Goal: Information Seeking & Learning: Learn about a topic

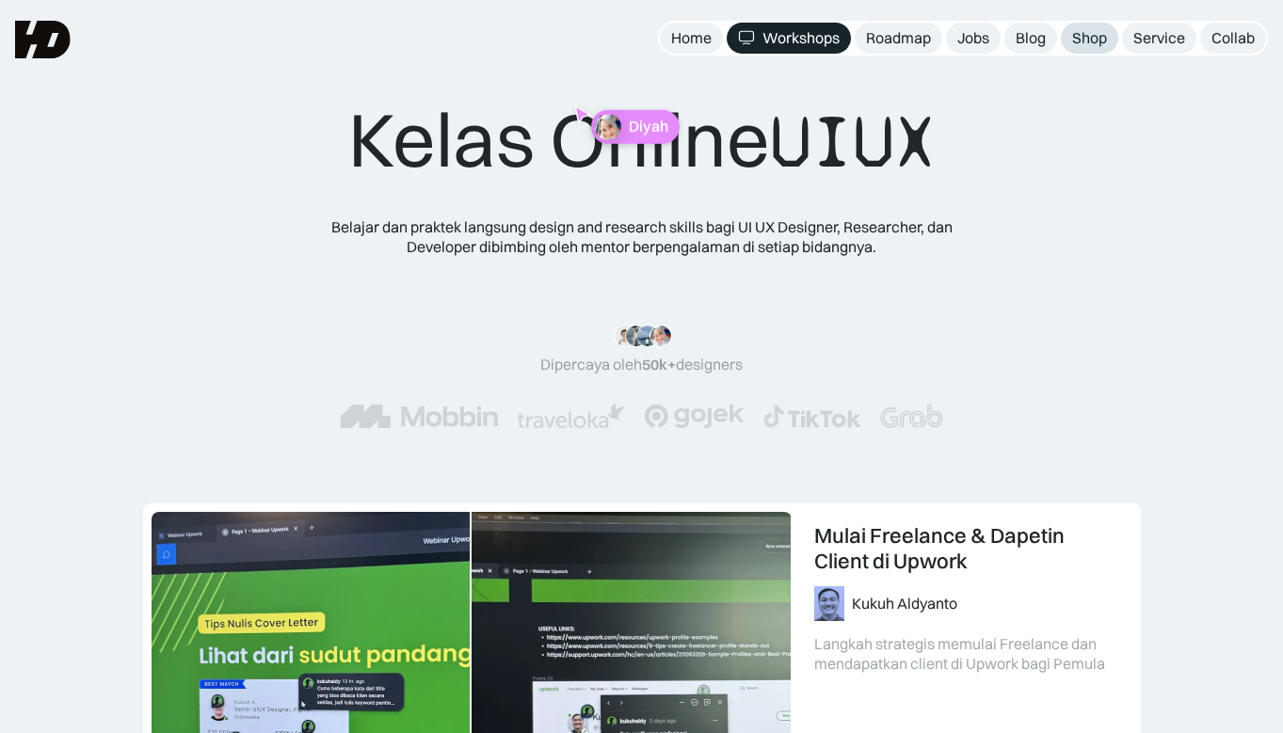
click at [1071, 40] on link "Shop" at bounding box center [1089, 38] width 57 height 31
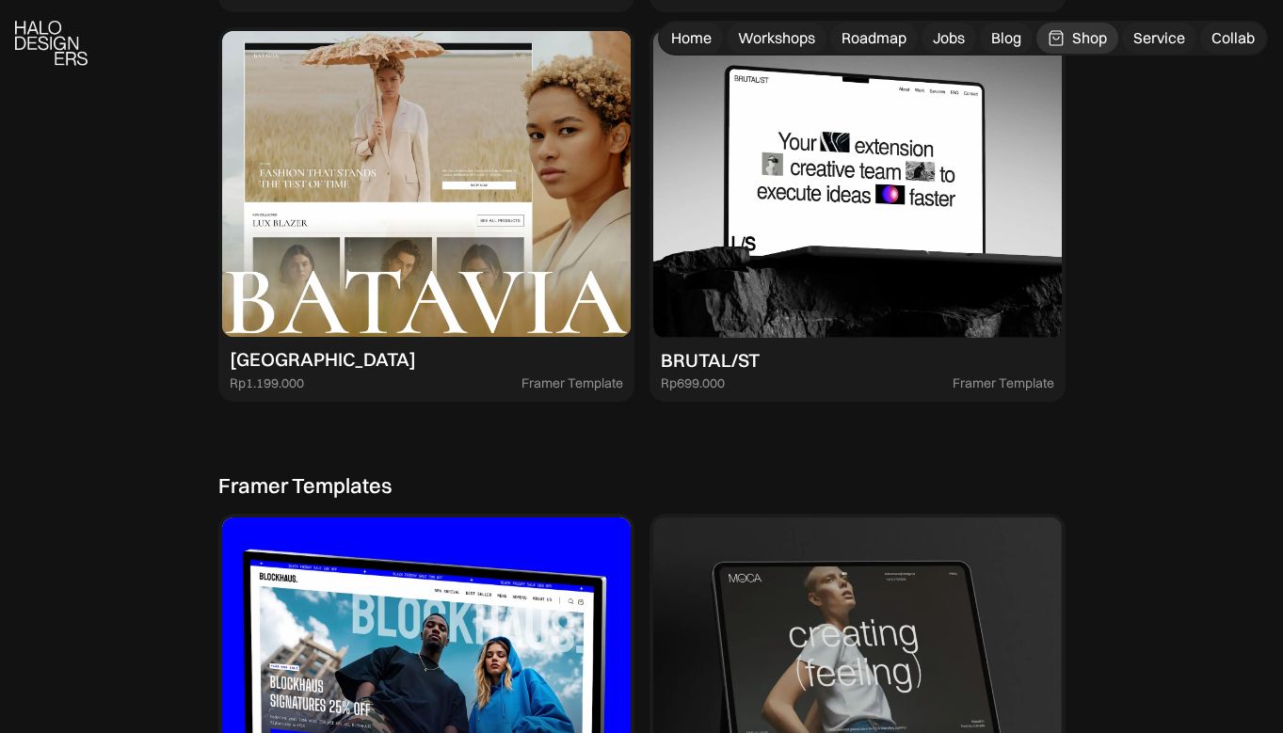
scroll to position [3395, 0]
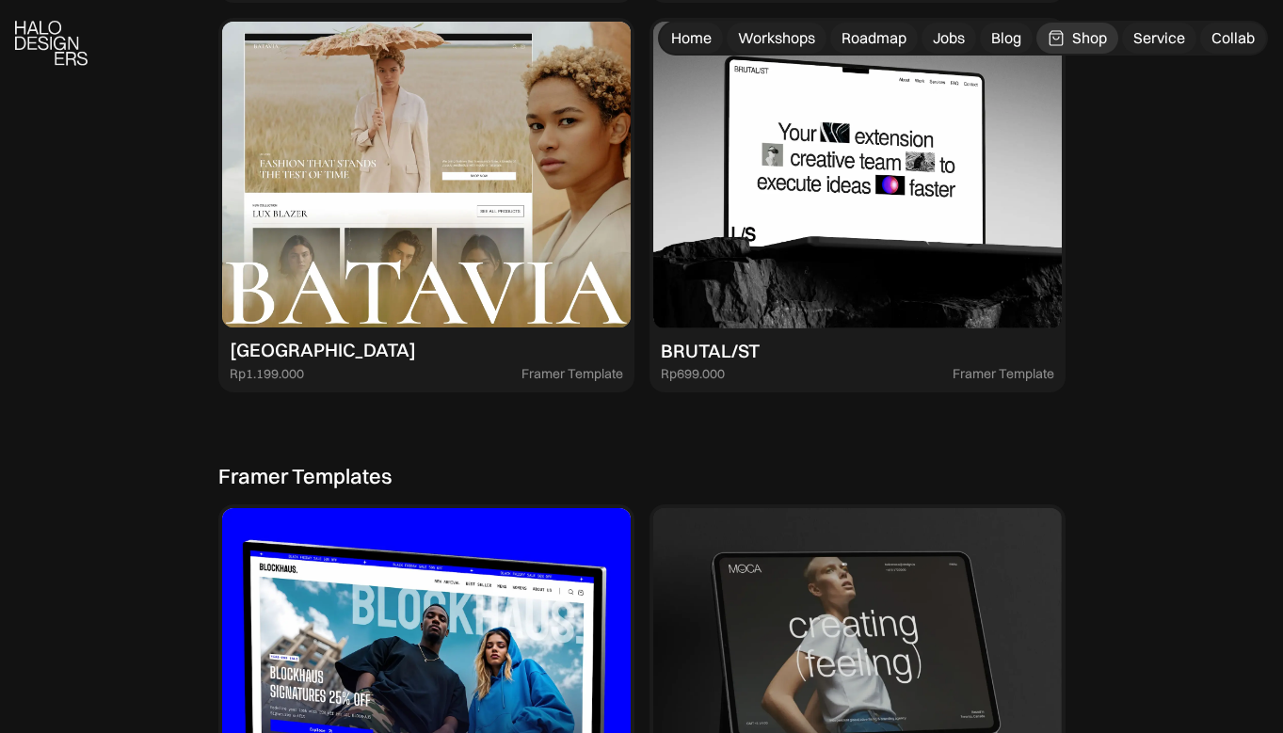
drag, startPoint x: 1291, startPoint y: 132, endPoint x: 1269, endPoint y: 407, distance: 275.7
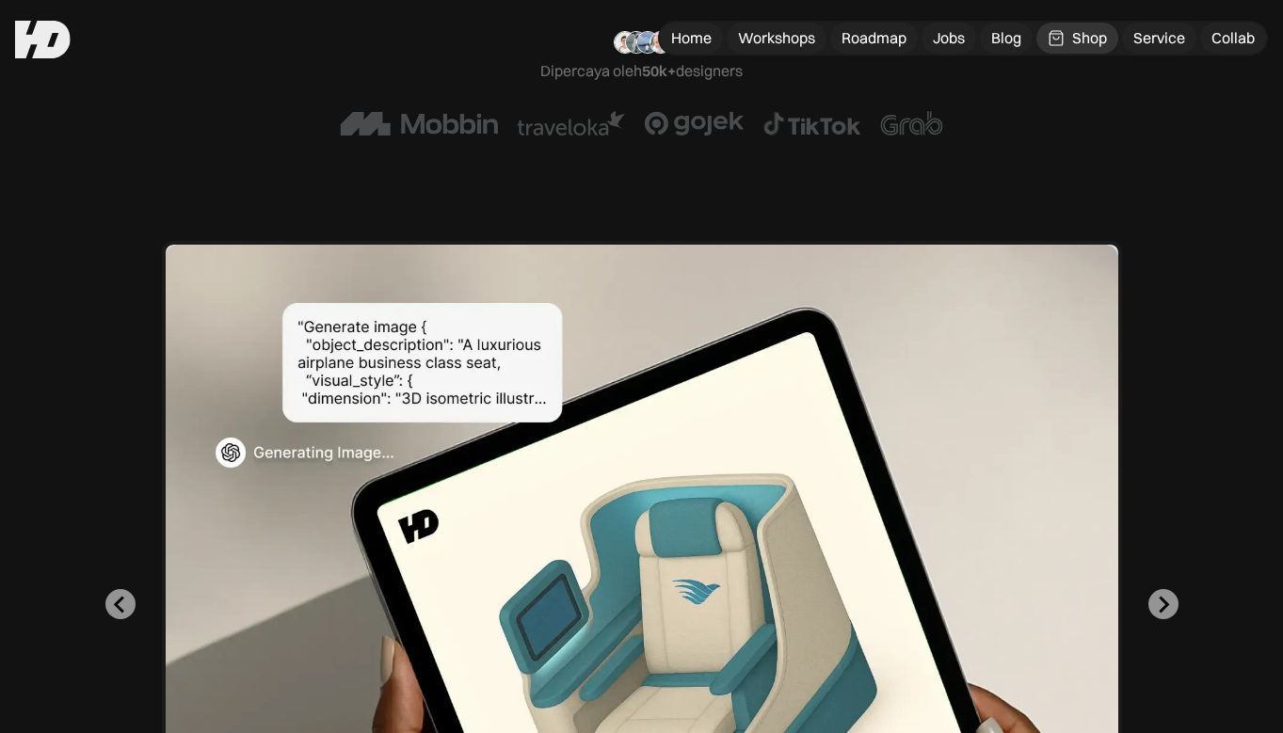
scroll to position [288, 0]
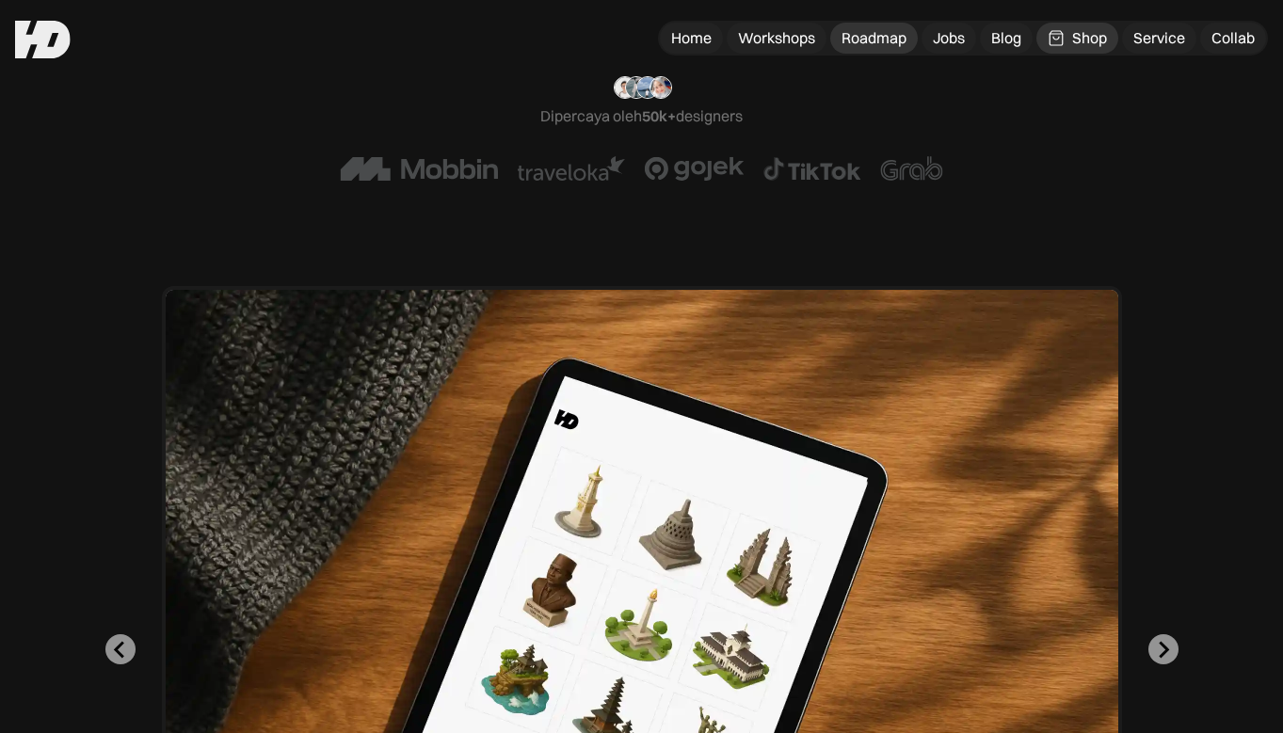
click at [849, 34] on div "Roadmap" at bounding box center [874, 38] width 65 height 20
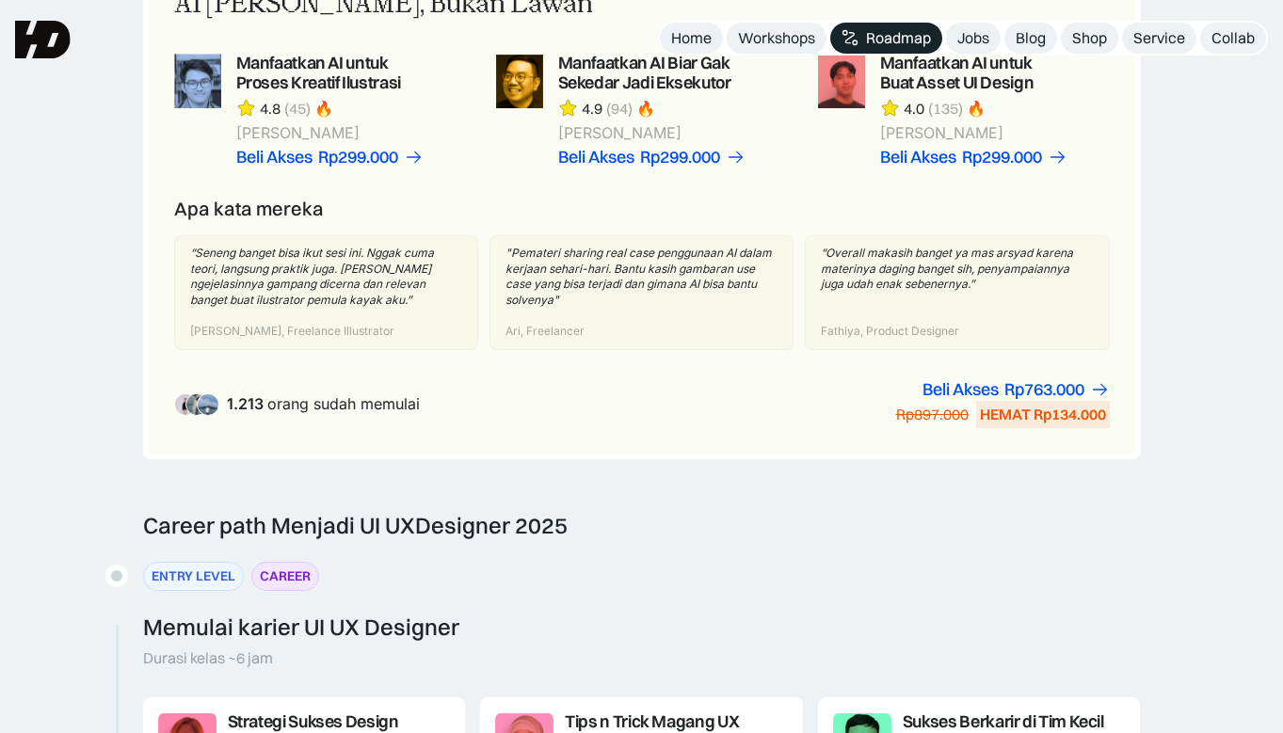
scroll to position [1227, 0]
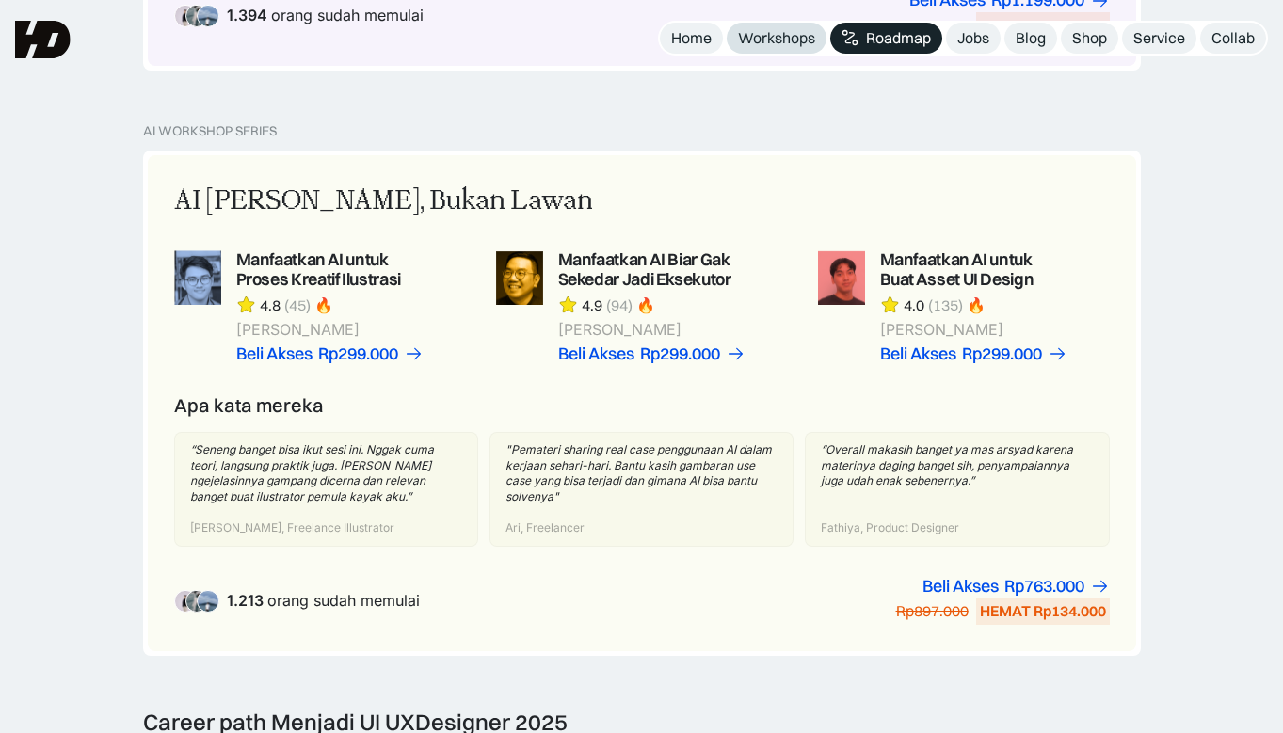
click at [773, 43] on div "Workshops" at bounding box center [776, 38] width 77 height 20
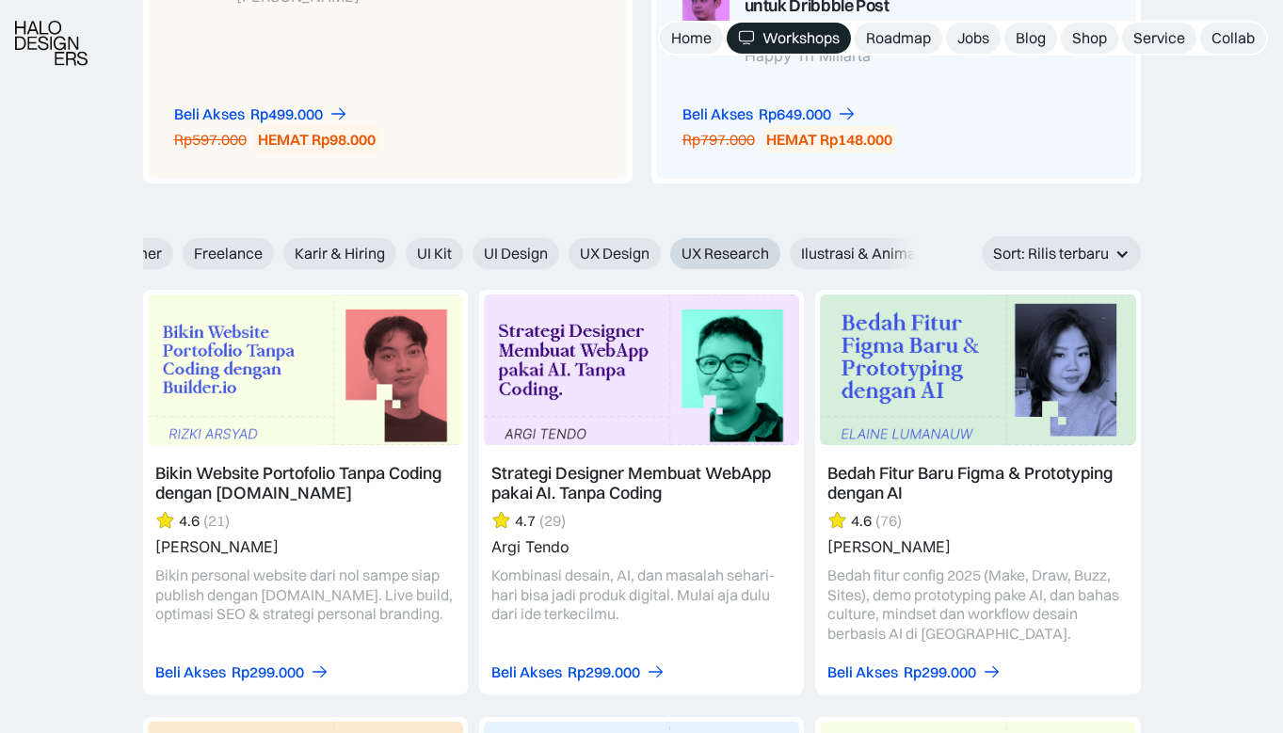
scroll to position [0, 726]
drag, startPoint x: 785, startPoint y: 254, endPoint x: 315, endPoint y: 260, distance: 469.8
click at [307, 257] on div "AI Figma Webflow & Framer Freelance Karir & Hiring UI Kit UI Design UX Design U…" at bounding box center [194, 253] width 1399 height 31
click at [753, 252] on span "Micro Interaction" at bounding box center [742, 254] width 116 height 20
click at [666, 252] on input "Micro Interaction" at bounding box center [660, 247] width 12 height 12
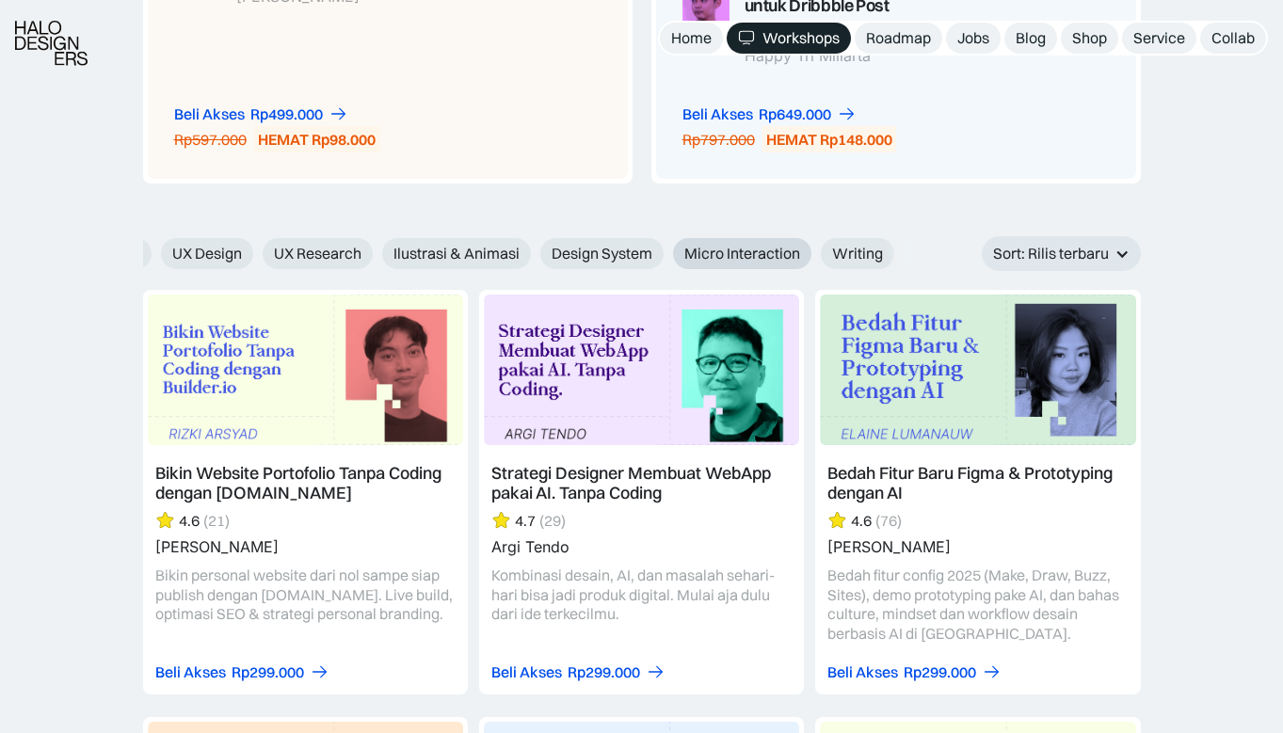
radio input "true"
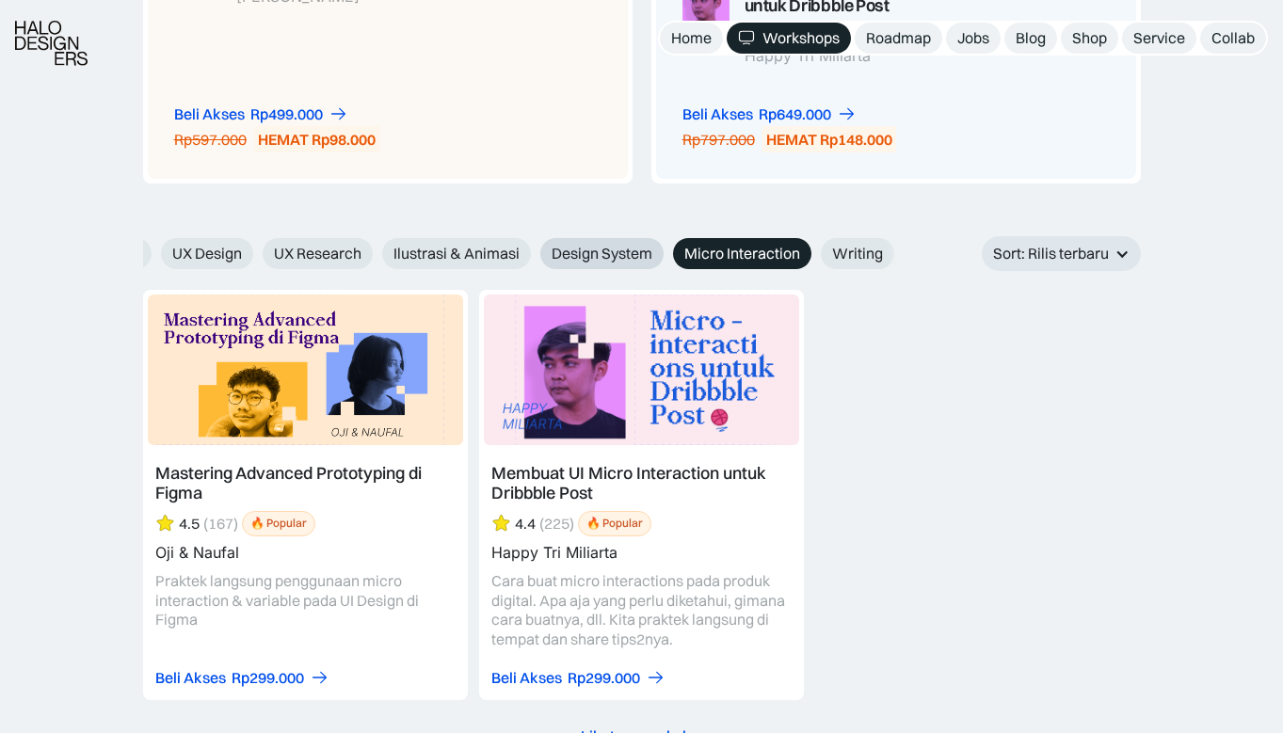
click at [570, 256] on span "Design System" at bounding box center [602, 254] width 101 height 20
click at [534, 253] on input "Design System" at bounding box center [527, 247] width 12 height 12
radio input "true"
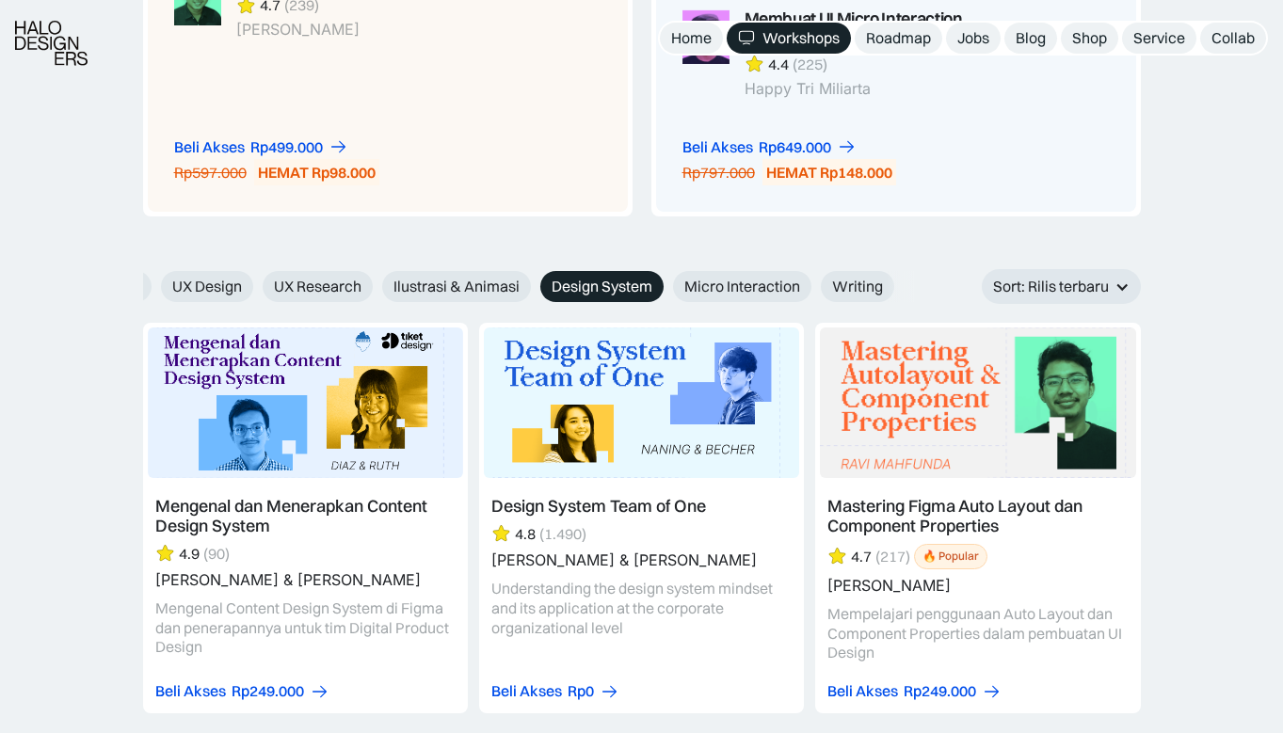
scroll to position [1977, 0]
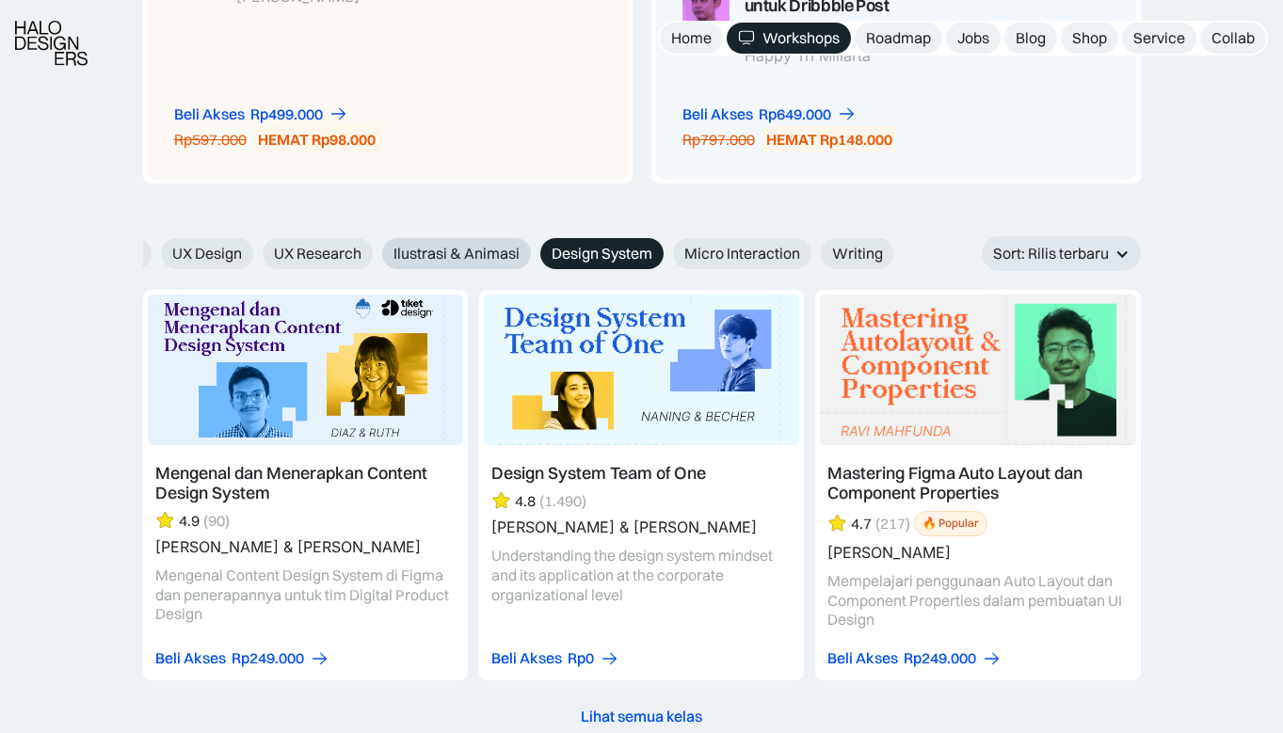
click at [455, 255] on span "Ilustrasi & Animasi" at bounding box center [456, 254] width 126 height 20
click at [376, 253] on input "Ilustrasi & Animasi" at bounding box center [369, 247] width 12 height 12
radio input "true"
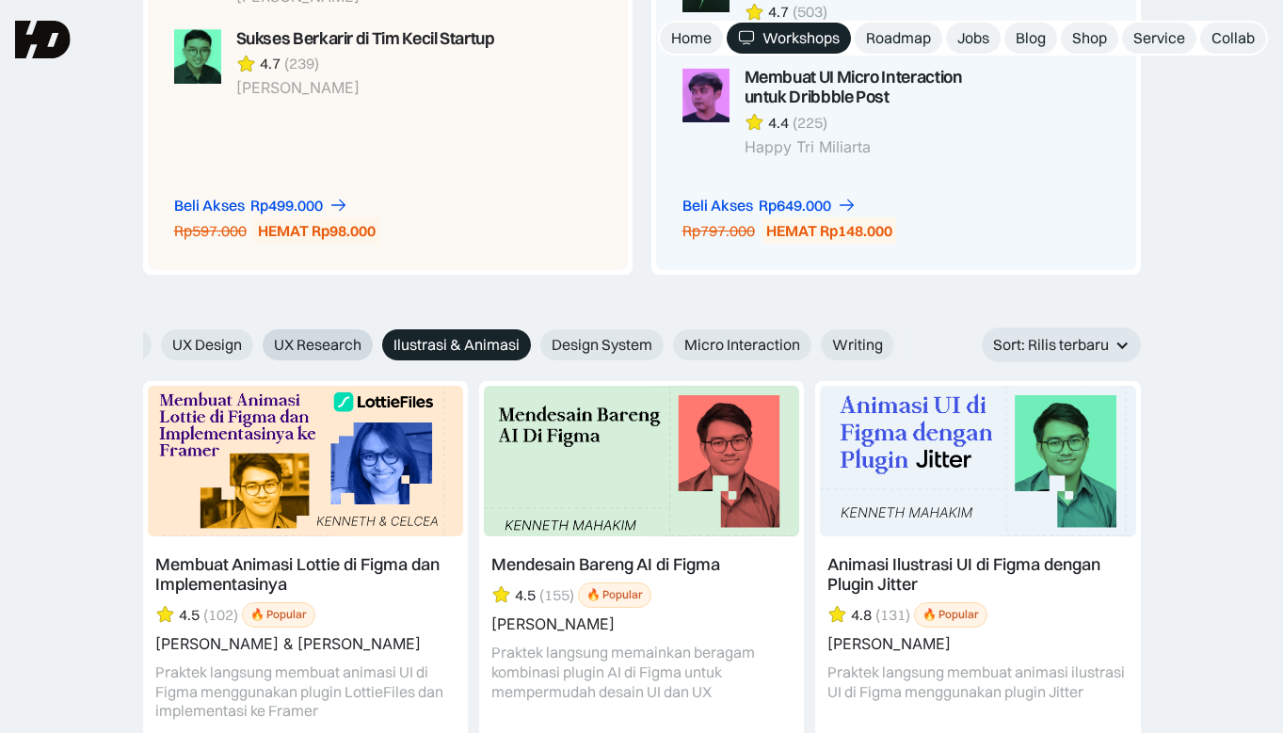
scroll to position [1883, 0]
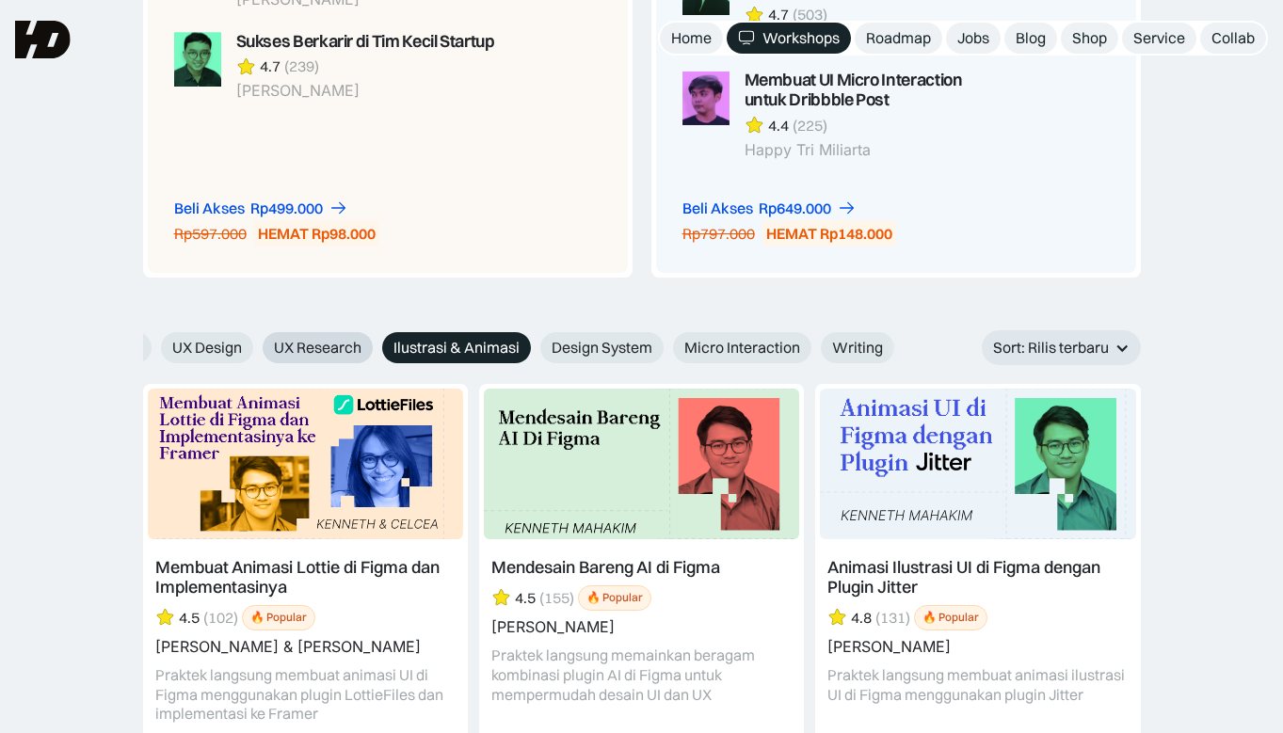
click at [291, 363] on label "UX Research" at bounding box center [318, 347] width 110 height 31
click at [256, 347] on input "UX Research" at bounding box center [250, 341] width 12 height 12
radio input "true"
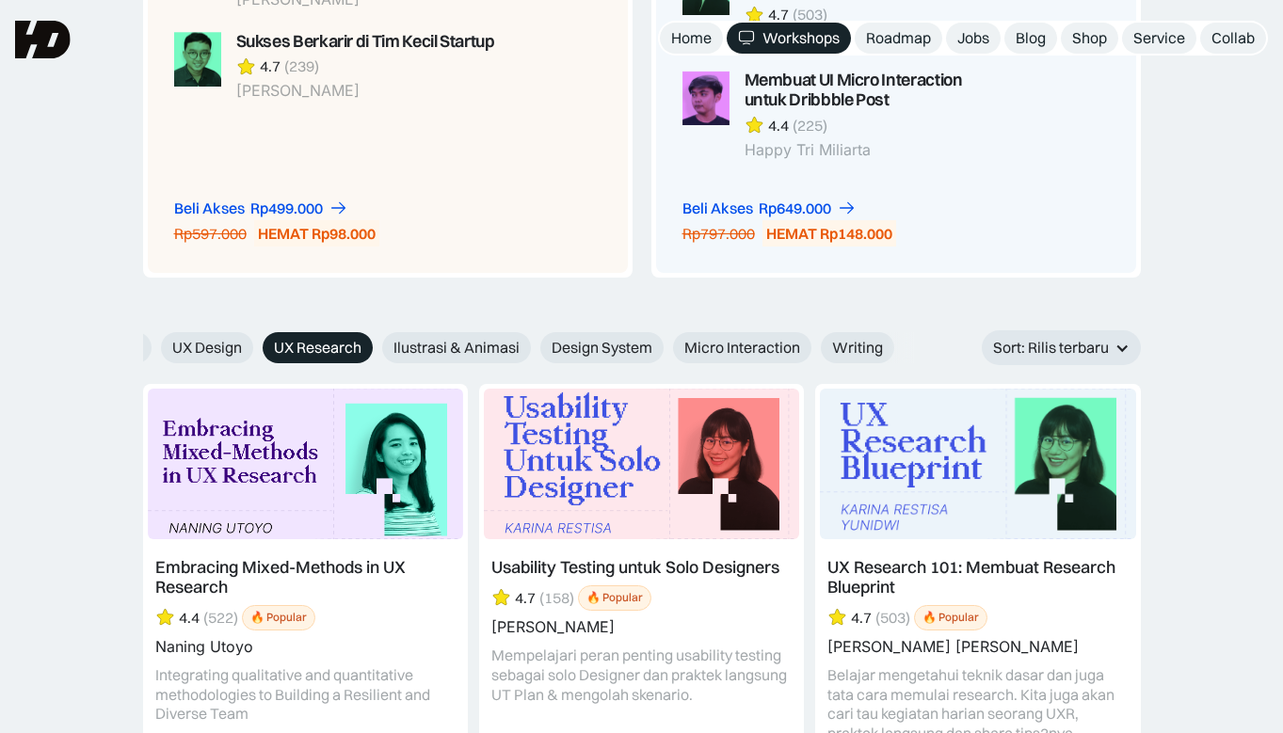
click at [253, 343] on div "UX Design" at bounding box center [207, 347] width 92 height 31
click at [209, 347] on span "UX Design" at bounding box center [207, 348] width 70 height 20
click at [154, 347] on input "UX Design" at bounding box center [148, 341] width 12 height 12
radio input "true"
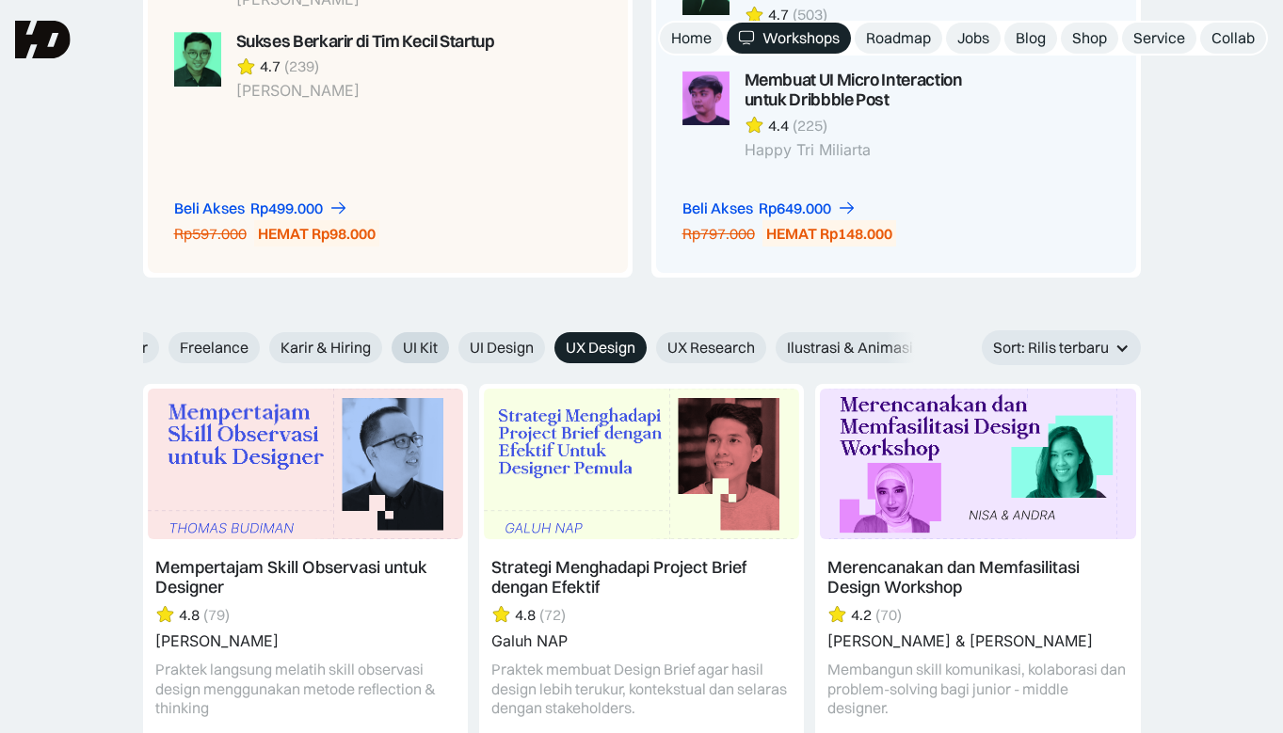
drag, startPoint x: 217, startPoint y: 345, endPoint x: 422, endPoint y: 344, distance: 204.3
click at [420, 344] on div "AI Figma Webflow & Framer Freelance Karir & Hiring UI Kit UI Design UX Design U…" at bounding box center [588, 347] width 1399 height 31
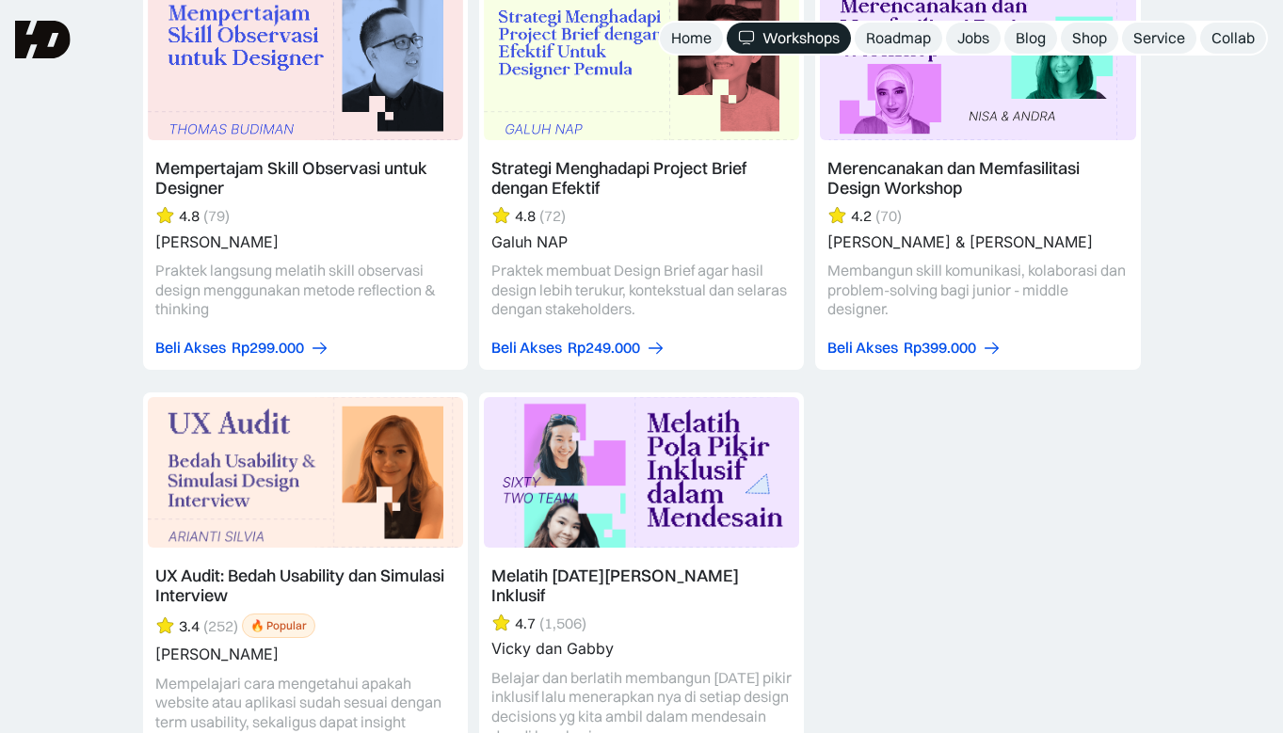
scroll to position [2071, 0]
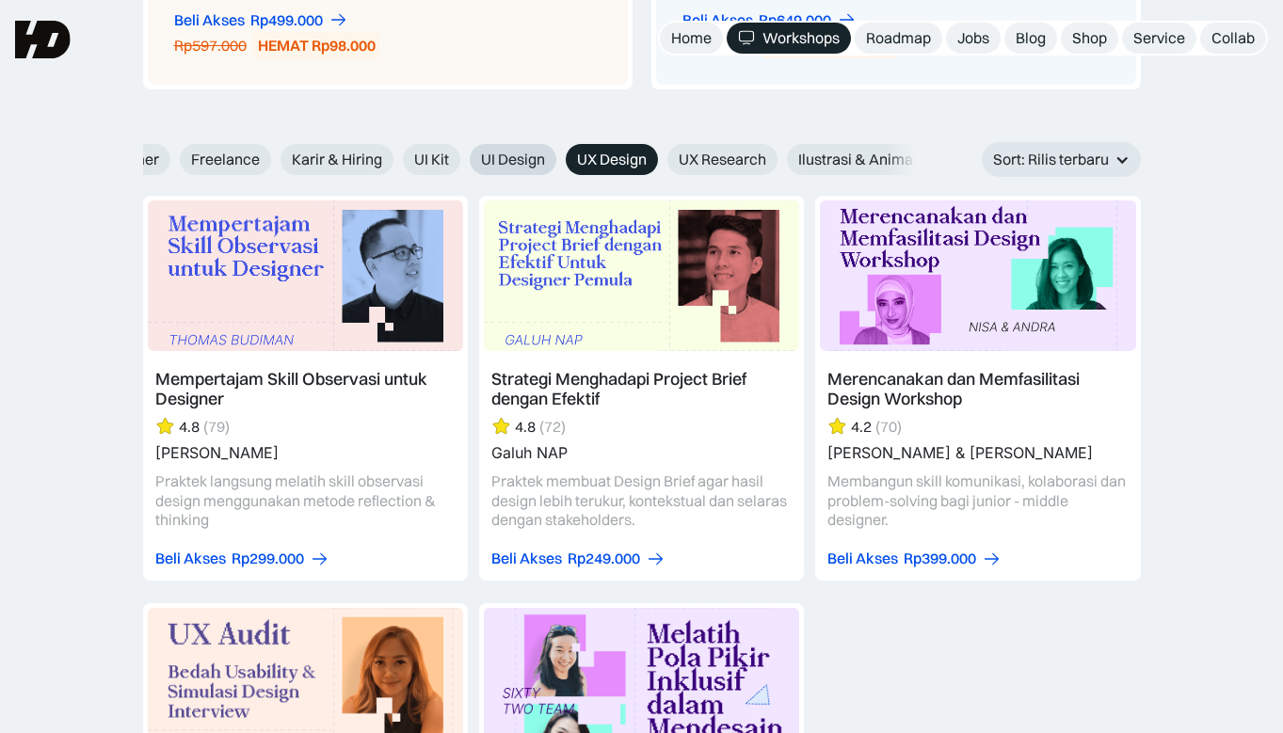
click at [528, 156] on span "UI Design" at bounding box center [513, 160] width 64 height 20
click at [463, 156] on input "UI Design" at bounding box center [457, 153] width 12 height 12
radio input "true"
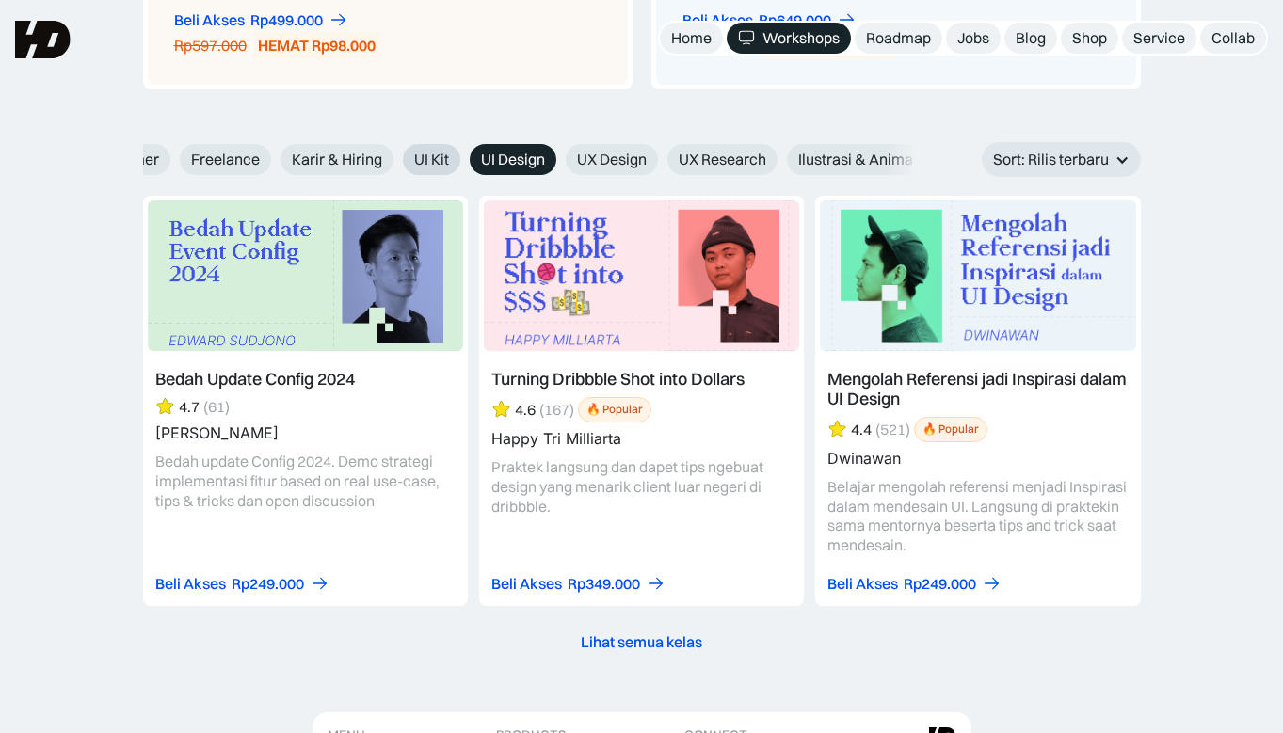
click at [425, 157] on span "UI Kit" at bounding box center [431, 160] width 35 height 20
click at [396, 157] on input "UI Kit" at bounding box center [390, 153] width 12 height 12
radio input "true"
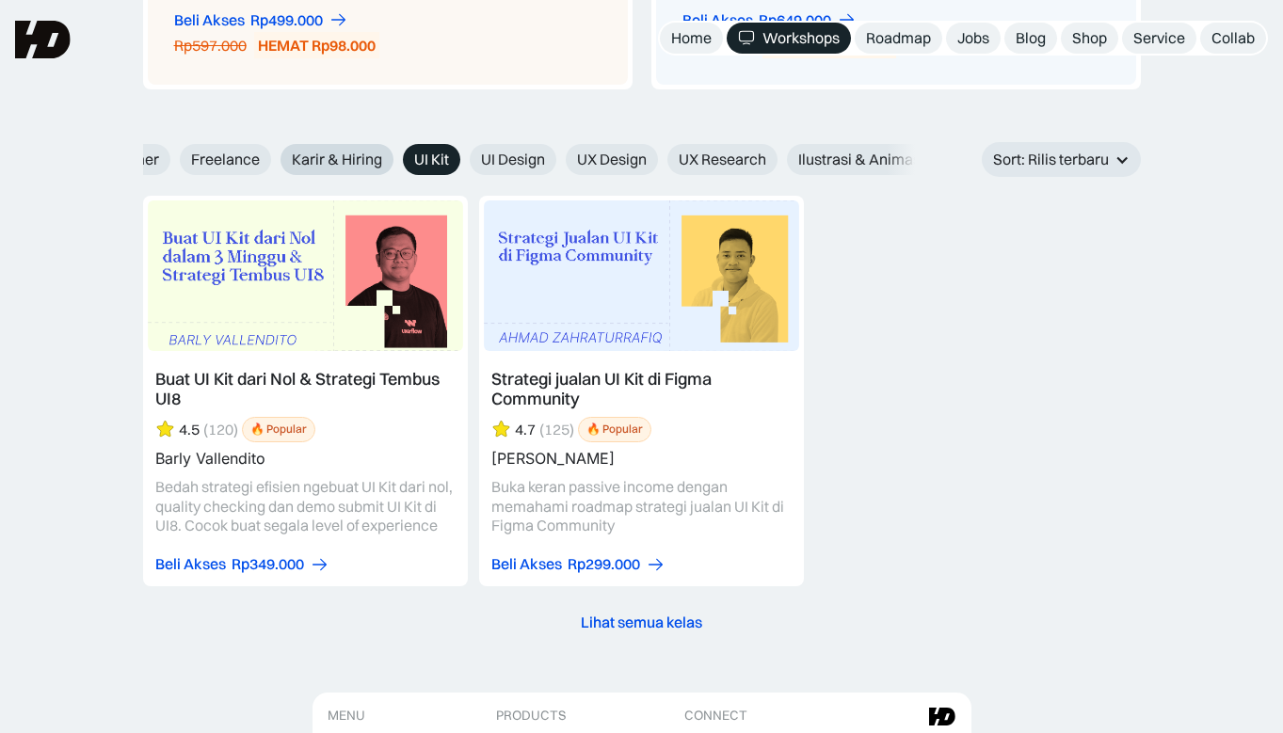
click at [303, 155] on span "Karir & Hiring" at bounding box center [337, 160] width 90 height 20
click at [274, 155] on input "Karir & Hiring" at bounding box center [268, 153] width 12 height 12
radio input "true"
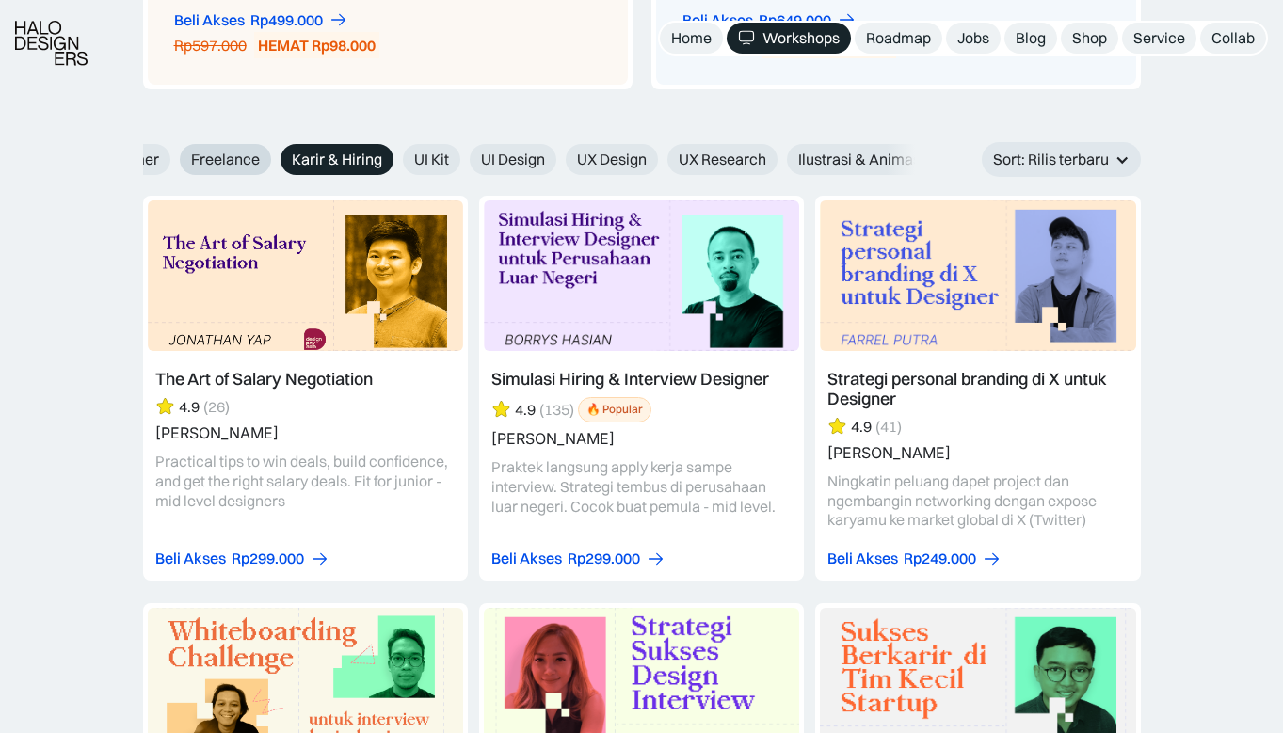
click at [228, 160] on span "Freelance" at bounding box center [225, 160] width 69 height 20
click at [173, 159] on input "Freelance" at bounding box center [167, 153] width 12 height 12
radio input "true"
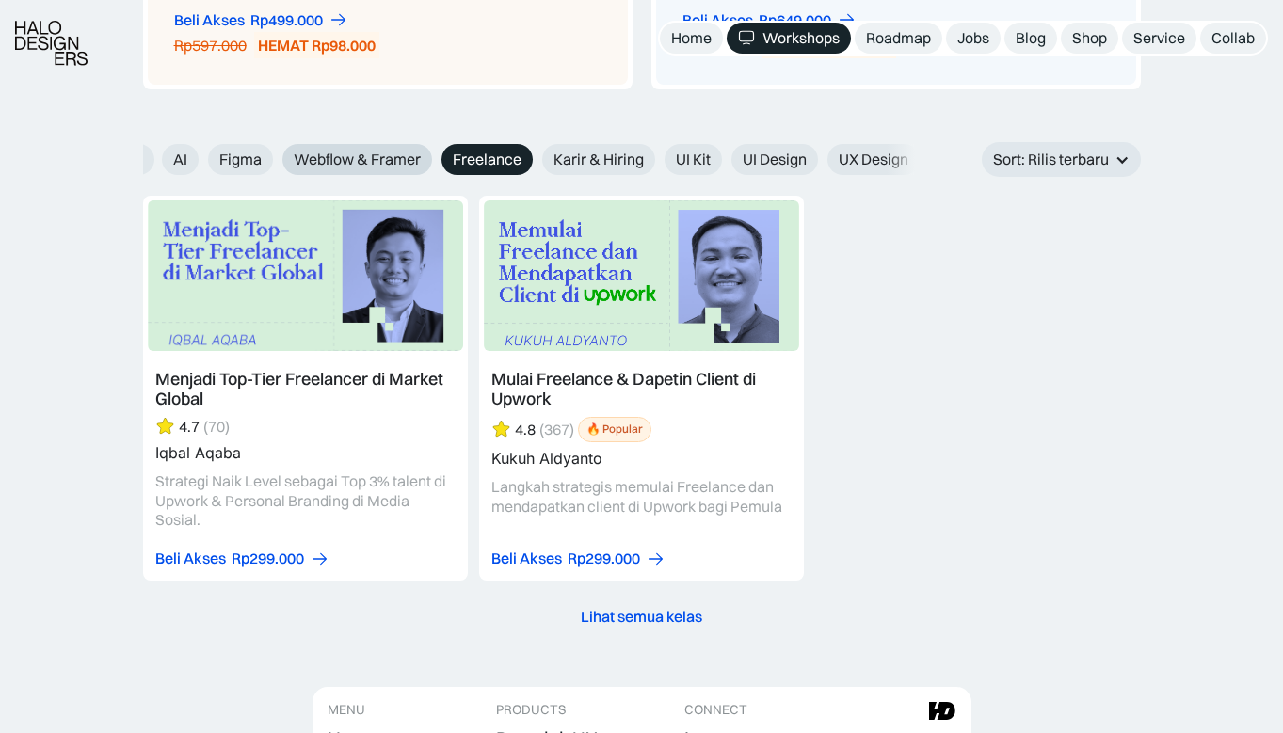
drag, startPoint x: 228, startPoint y: 160, endPoint x: 366, endPoint y: 155, distance: 138.5
click at [366, 155] on div "AI Figma Webflow & Framer Freelance Karir & Hiring UI Kit UI Design UX Design U…" at bounding box center [861, 159] width 1399 height 31
click at [377, 155] on span "Webflow & Framer" at bounding box center [372, 160] width 127 height 20
click at [291, 155] on input "Webflow & Framer" at bounding box center [285, 153] width 12 height 12
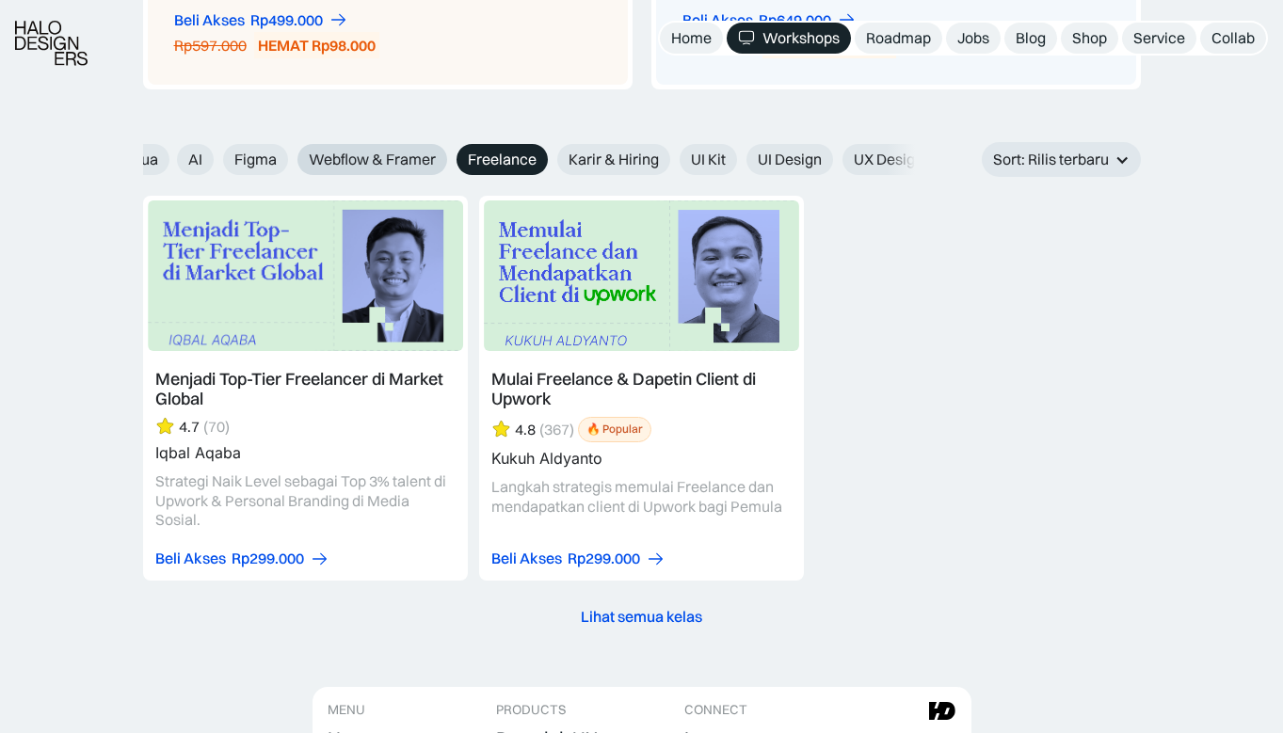
radio input "true"
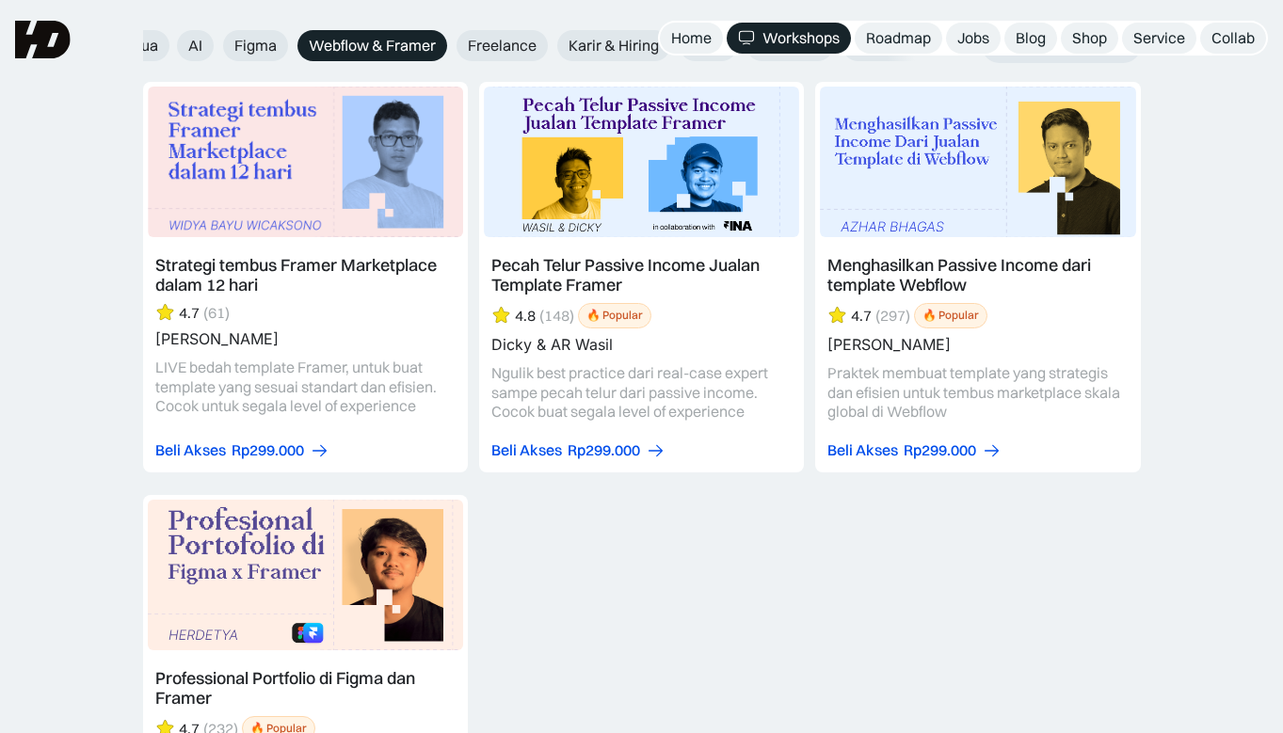
scroll to position [2071, 0]
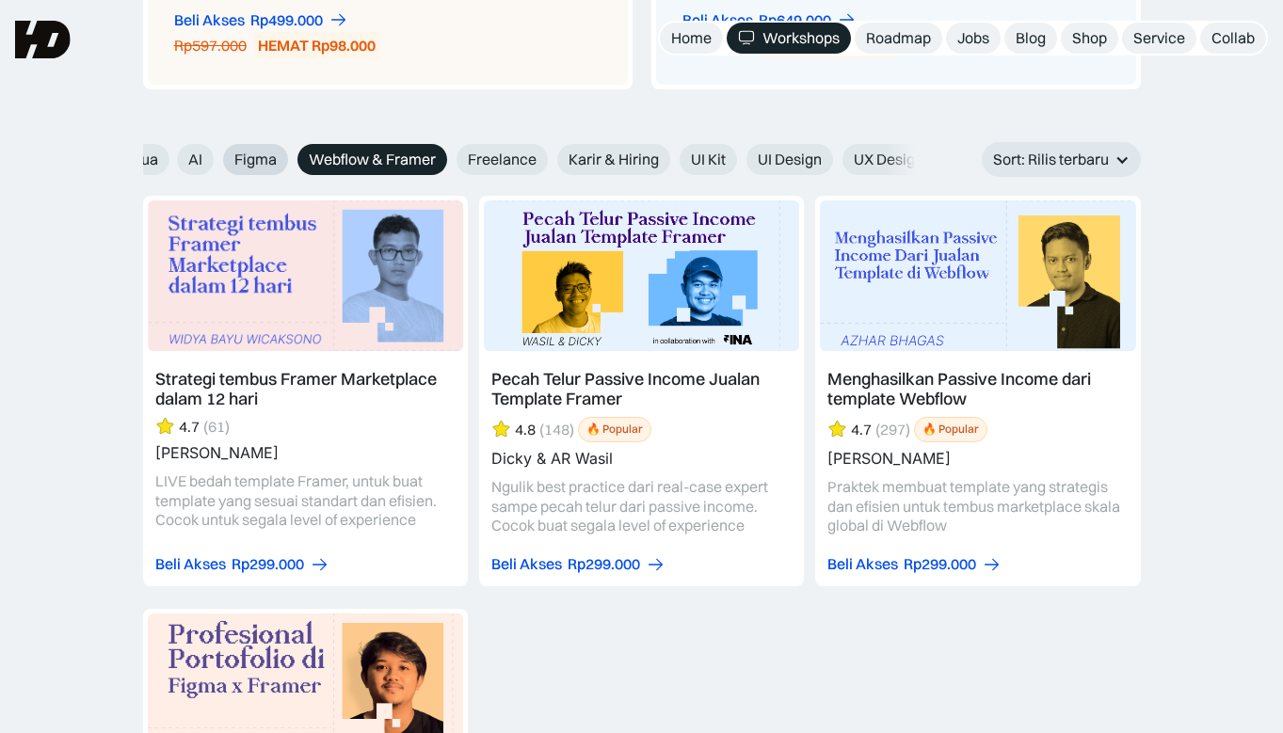
click at [267, 155] on span "Figma" at bounding box center [255, 160] width 42 height 20
click at [217, 155] on input "Figma" at bounding box center [210, 153] width 12 height 12
radio input "true"
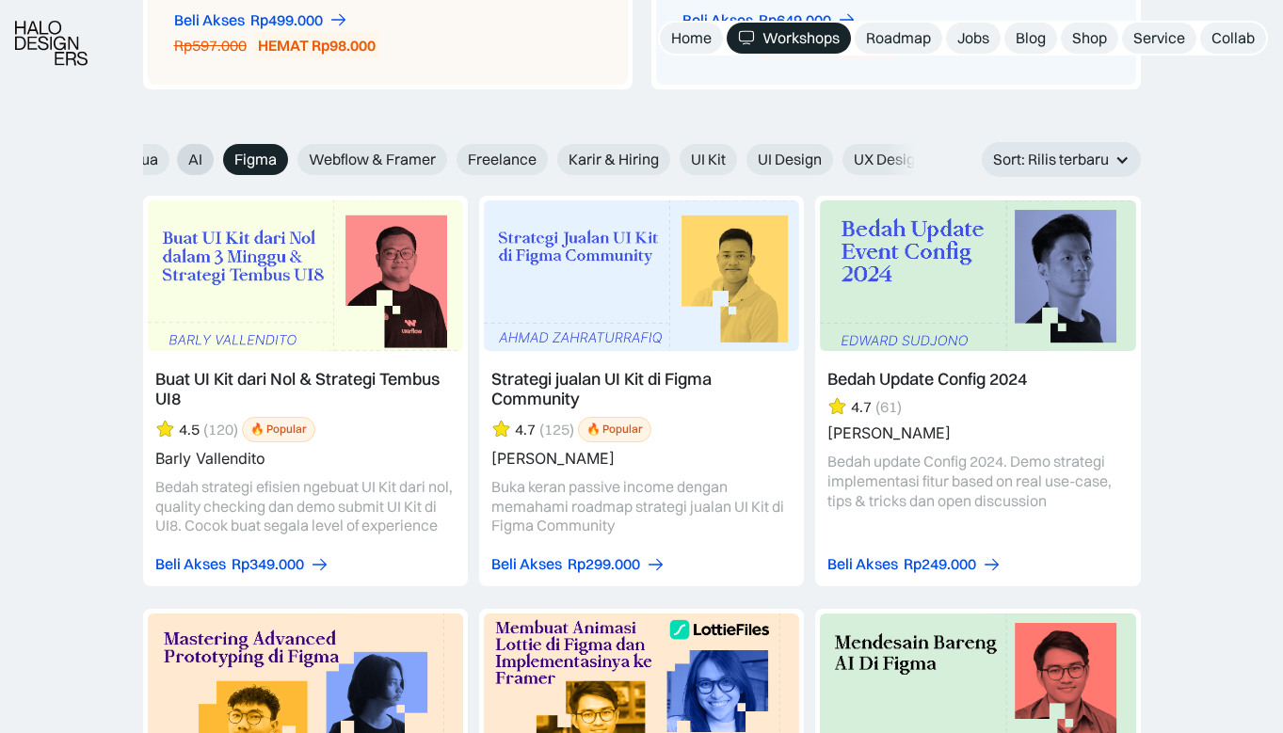
click at [203, 162] on label "AI" at bounding box center [195, 159] width 37 height 31
click at [170, 159] on input "AI" at bounding box center [164, 153] width 12 height 12
radio input "true"
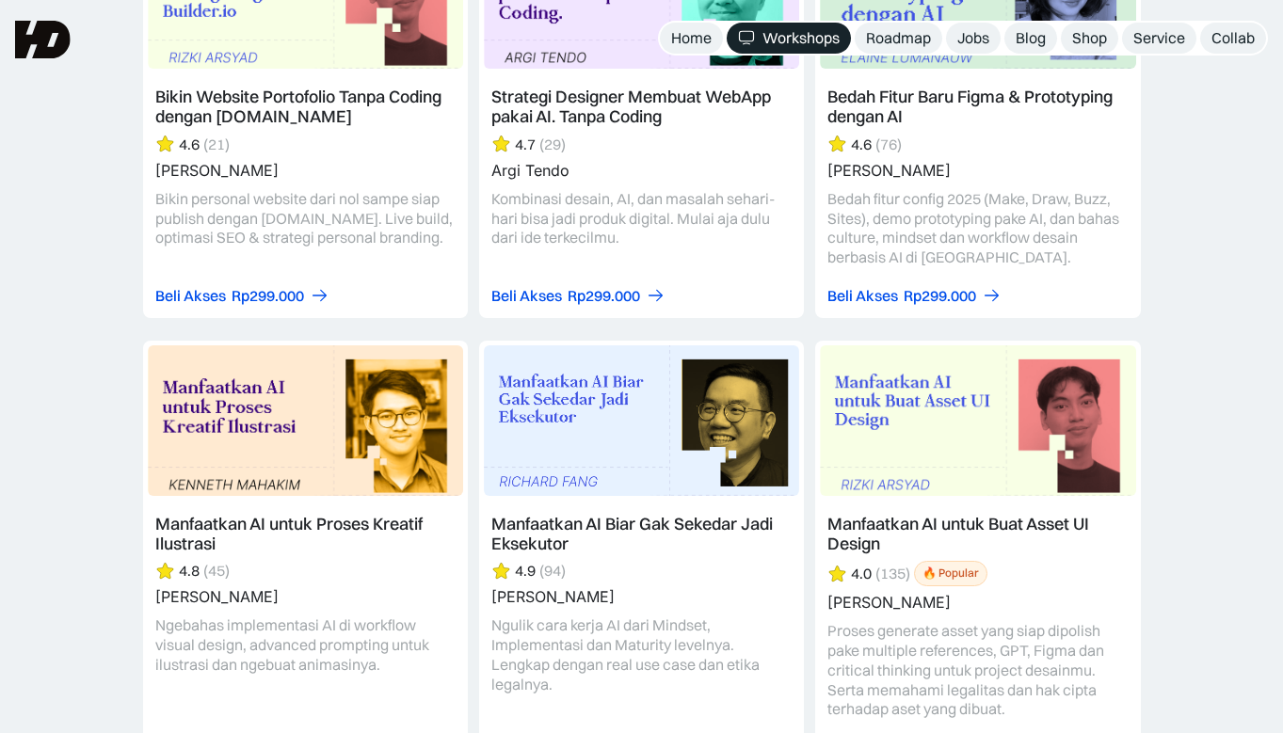
scroll to position [2259, 0]
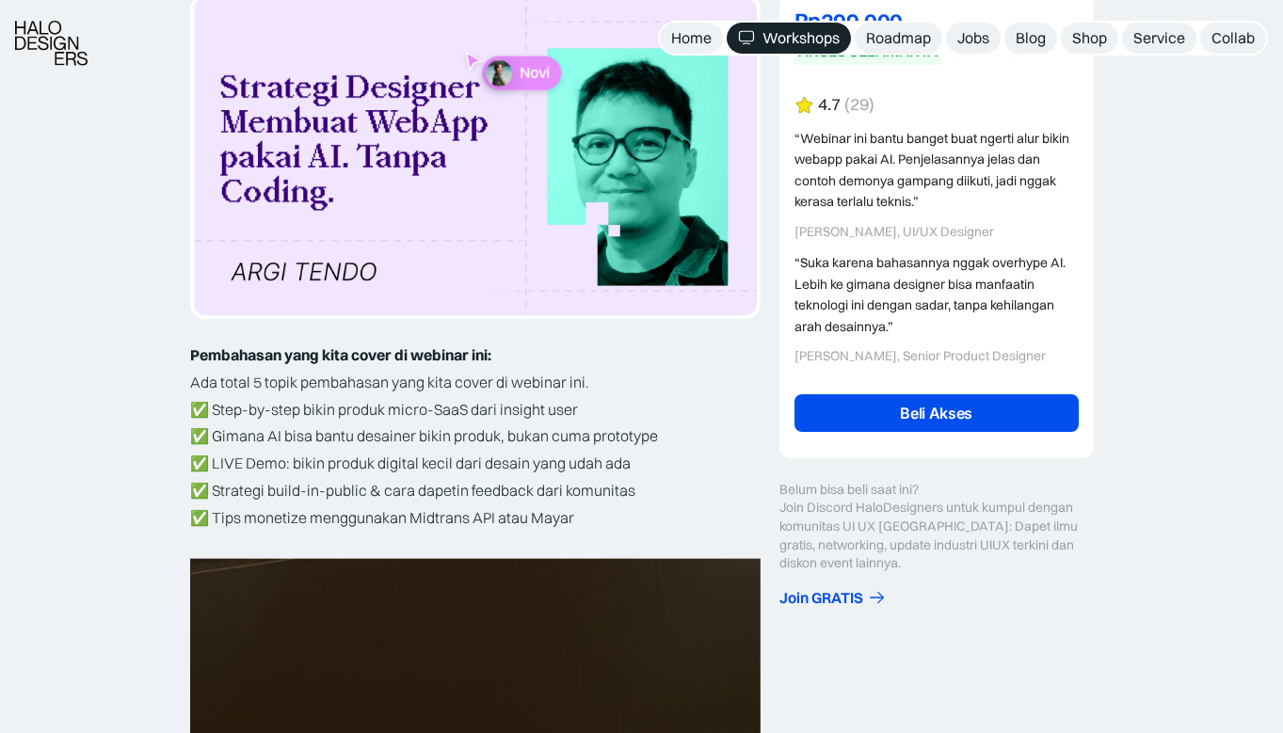
scroll to position [348, 0]
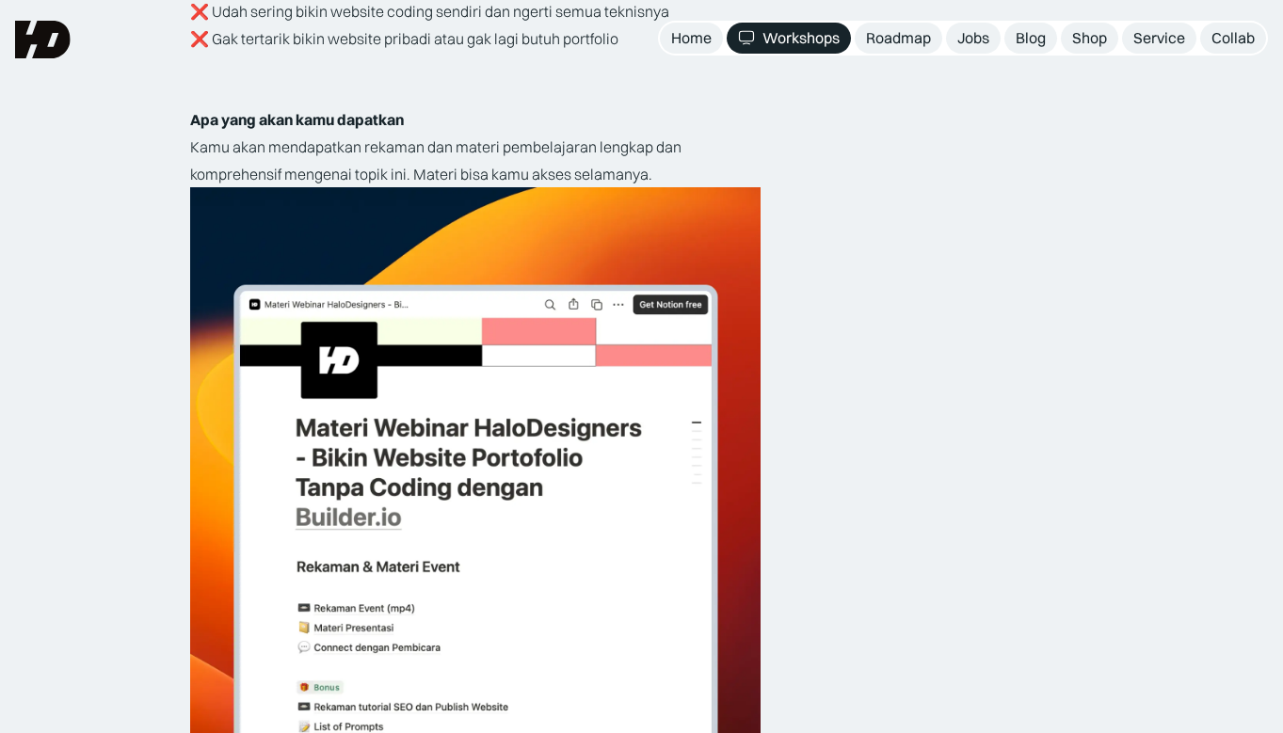
scroll to position [3411, 0]
